Goal: Task Accomplishment & Management: Use online tool/utility

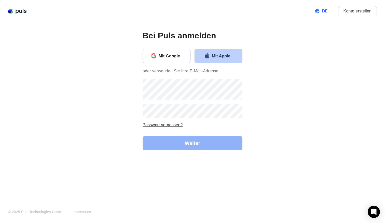
click at [222, 57] on div "Mit Apple" at bounding box center [225, 56] width 26 height 7
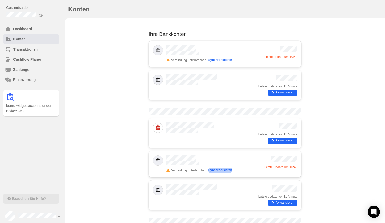
click at [226, 168] on button "Synchronisieren" at bounding box center [220, 170] width 24 height 5
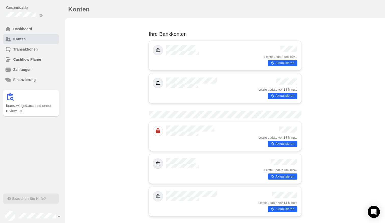
scroll to position [245, 0]
click at [279, 207] on button "Aktualisieren" at bounding box center [283, 210] width 30 height 6
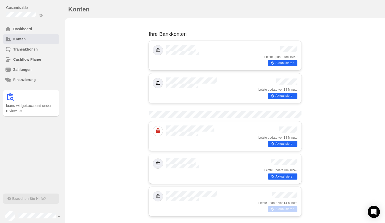
scroll to position [44, 0]
click at [273, 141] on button "Aktualisieren" at bounding box center [283, 144] width 30 height 6
click at [293, 93] on button "Aktualisieren" at bounding box center [283, 96] width 30 height 6
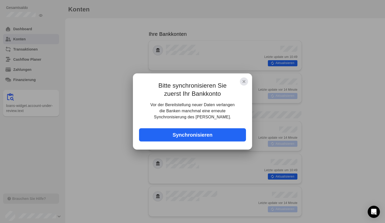
click at [190, 139] on button "Synchronisieren" at bounding box center [192, 135] width 107 height 13
